Goal: Task Accomplishment & Management: Manage account settings

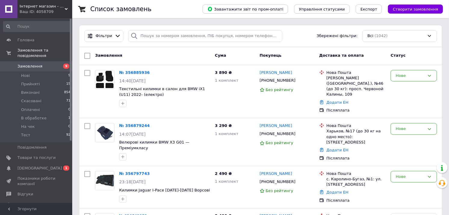
click at [114, 38] on div at bounding box center [118, 36] width 9 height 6
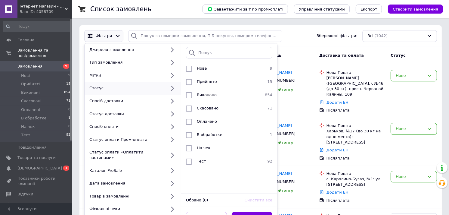
click at [145, 73] on div "Мітки" at bounding box center [126, 75] width 79 height 5
click at [209, 108] on div "Lexus" at bounding box center [229, 108] width 68 height 6
checkbox input "true"
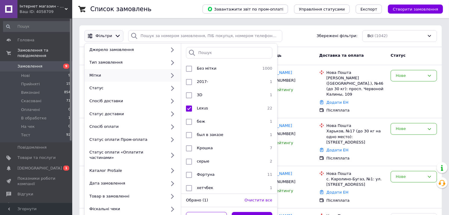
click at [257, 212] on button "Застосувати" at bounding box center [252, 218] width 41 height 12
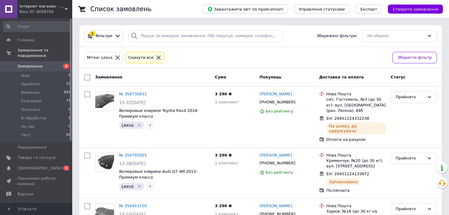
click at [116, 36] on icon at bounding box center [118, 36] width 4 height 2
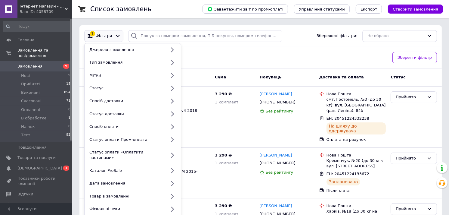
click at [134, 112] on div "Статус доставки" at bounding box center [126, 113] width 79 height 5
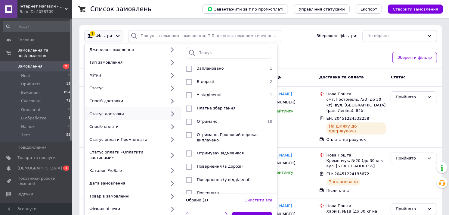
click at [226, 124] on div "Отримано" at bounding box center [229, 122] width 68 height 6
checkbox input "true"
click at [257, 212] on button "Застосувати" at bounding box center [252, 218] width 41 height 12
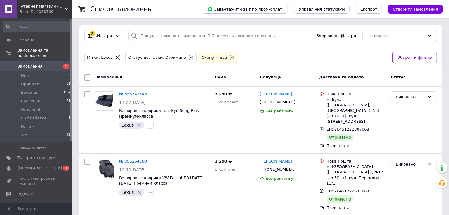
click at [89, 76] on input "checkbox" at bounding box center [87, 77] width 6 height 6
checkbox input "true"
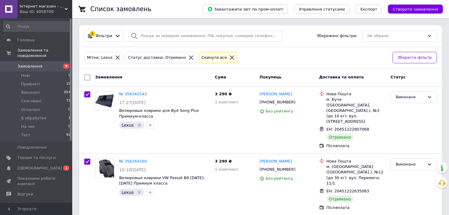
checkbox input "true"
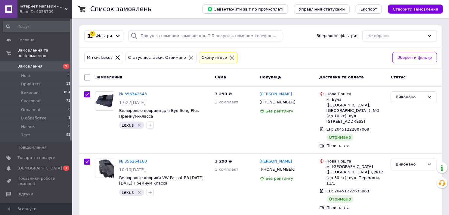
checkbox input "true"
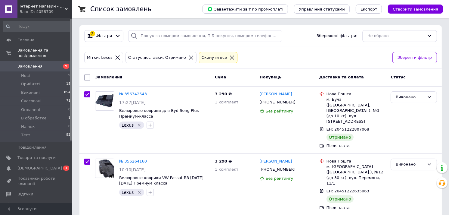
checkbox input "true"
click at [378, 14] on div "Завантажити звіт по пром-оплаті Управління статусами Експорт Створити замовлення" at bounding box center [317, 9] width 253 height 18
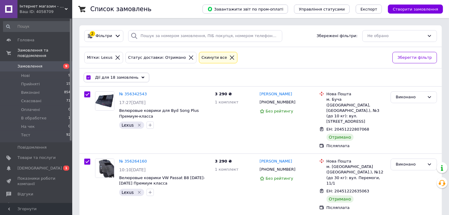
click at [378, 10] on span "Експорт" at bounding box center [369, 9] width 17 height 5
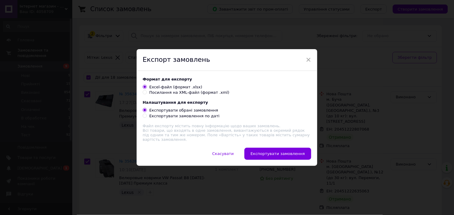
click at [288, 152] on span "Експортувати замовлення" at bounding box center [278, 153] width 54 height 5
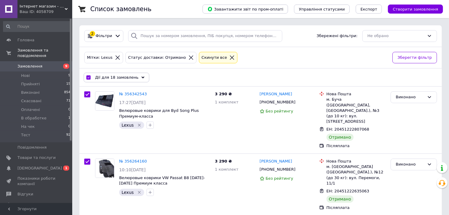
click at [28, 165] on span "[DEMOGRAPHIC_DATA]" at bounding box center [39, 167] width 45 height 5
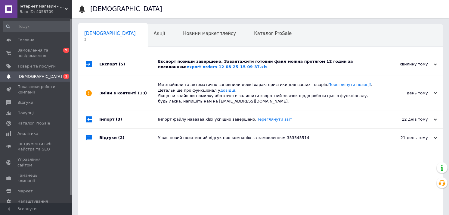
click at [38, 54] on span "Замовлення та повідомлення" at bounding box center [36, 53] width 38 height 11
